Goal: Check status: Check status

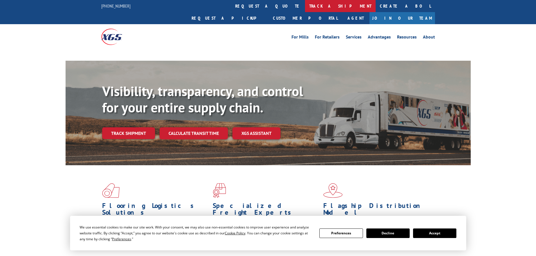
click at [305, 1] on link "track a shipment" at bounding box center [340, 6] width 71 height 12
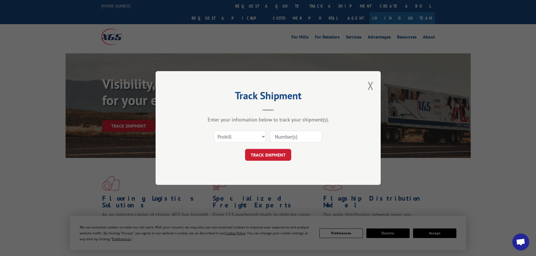
click at [229, 137] on select "Select category... Probill BOL PO" at bounding box center [240, 137] width 52 height 12
select select "bol"
click at [214, 131] on select "Select category... Probill BOL PO" at bounding box center [240, 137] width 52 height 12
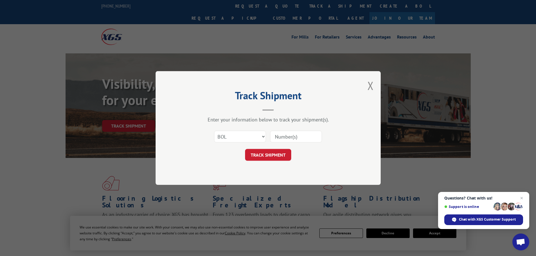
click at [290, 141] on input at bounding box center [296, 137] width 52 height 12
paste input "6043046"
type input "6043046"
click at [270, 158] on button "TRACK SHIPMENT" at bounding box center [268, 155] width 46 height 12
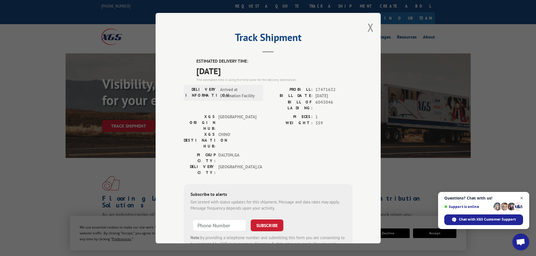
click at [522, 197] on span "Close chat" at bounding box center [521, 198] width 7 height 7
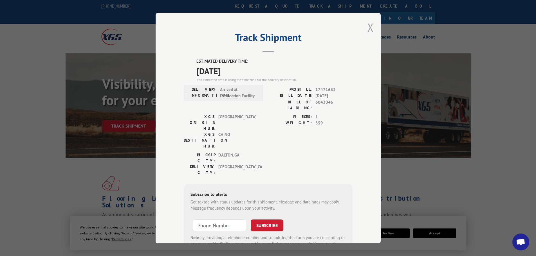
click at [367, 29] on button "Close modal" at bounding box center [370, 27] width 6 height 15
